Goal: Understand process/instructions

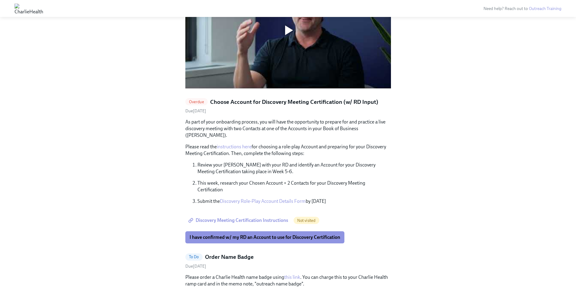
scroll to position [465, 0]
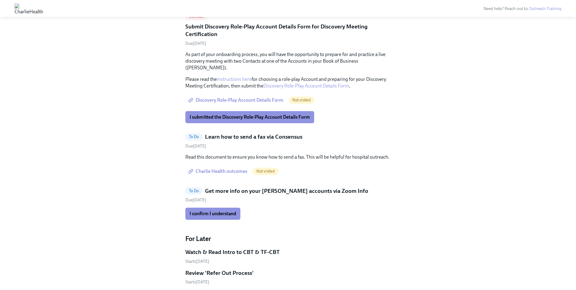
scroll to position [830, 0]
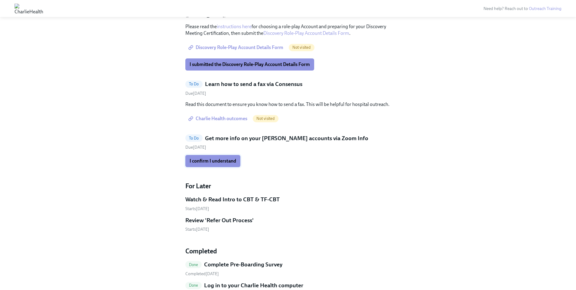
click at [202, 155] on button "I confirm I understand" at bounding box center [212, 161] width 55 height 12
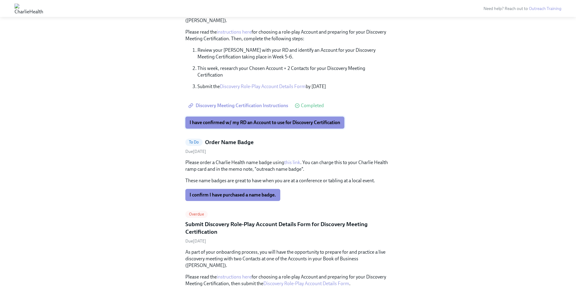
scroll to position [579, 0]
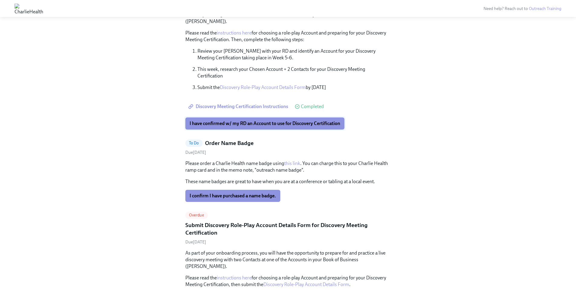
click at [216, 120] on span "I have confirmed w/ my RD an Account to use for Discovery Certification" at bounding box center [265, 123] width 151 height 6
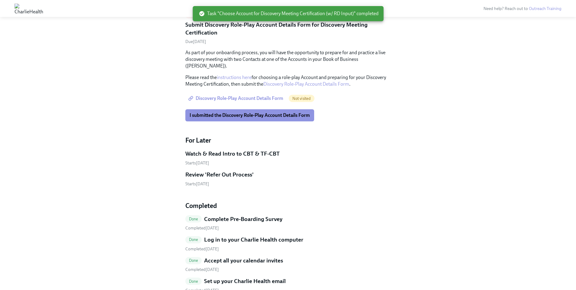
scroll to position [476, 0]
